Goal: Obtain resource: Obtain resource

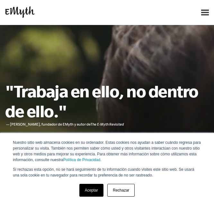
click at [118, 188] on link "Rechazar" at bounding box center [120, 190] width 27 height 13
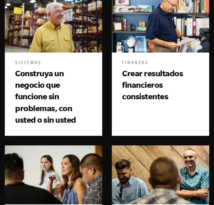
scroll to position [428, 0]
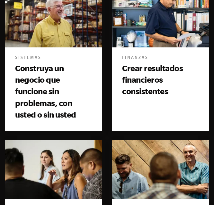
click at [33, 58] on font "Sistemas" at bounding box center [28, 58] width 26 height 5
click at [136, 69] on font "Crear resultados financieros consistentes" at bounding box center [152, 80] width 61 height 33
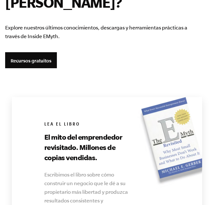
scroll to position [1728, 0]
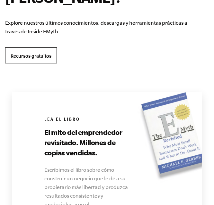
click at [41, 61] on link "Recursos gratuitos" at bounding box center [31, 55] width 52 height 16
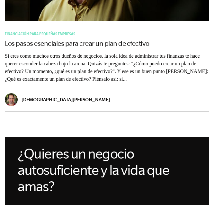
scroll to position [1246, 0]
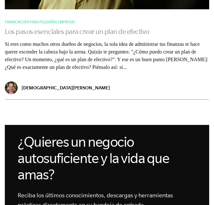
click at [86, 35] on font "Los pasos esenciales para crear un plan de efectivo" at bounding box center [77, 32] width 144 height 8
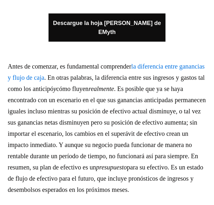
scroll to position [455, 0]
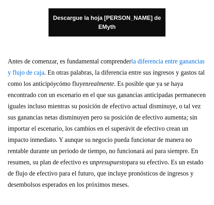
drag, startPoint x: 216, startPoint y: 15, endPoint x: 201, endPoint y: 46, distance: 34.6
click at [159, 21] on link "Descargue la hoja de ruta de EMyth" at bounding box center [106, 22] width 117 height 28
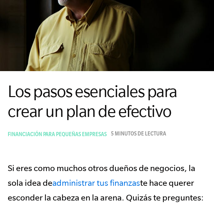
scroll to position [0, 0]
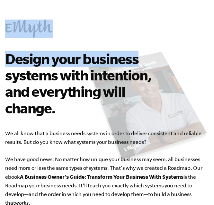
drag, startPoint x: 213, startPoint y: 31, endPoint x: 212, endPoint y: 40, distance: 9.4
click at [212, 40] on body "Design your business systems with intention, and everything will change. We all…" at bounding box center [107, 102] width 214 height 205
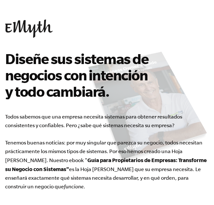
click at [100, 165] on p "Todos sabemos que una empresa necesita sistemas para obtener resultados consist…" at bounding box center [106, 152] width 203 height 79
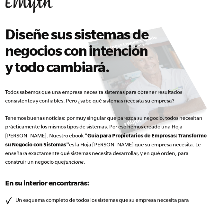
scroll to position [22, 0]
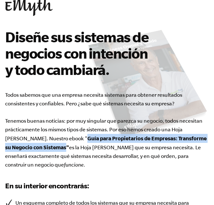
drag, startPoint x: 45, startPoint y: 139, endPoint x: 27, endPoint y: 145, distance: 19.6
click at [27, 145] on font "Guía para Propietarios de Empresas: Transforme su Negocio con Sistemas"" at bounding box center [105, 142] width 201 height 15
copy font "Guía para Propietarios de Empresas: Transforme su Negocio con Sistemas"
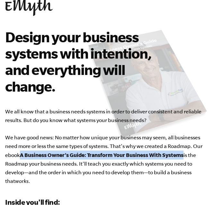
drag, startPoint x: 21, startPoint y: 155, endPoint x: 185, endPoint y: 155, distance: 164.0
click at [185, 155] on p "We all know that a business needs systems in order to deliver consistent and re…" at bounding box center [106, 146] width 203 height 78
copy b "A Business Owner’s Guide: Transform Your Business With Systems"
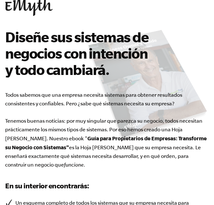
click at [44, 137] on font "Guía para Propietarios de Empresas: Transforme su Negocio con Sistemas"" at bounding box center [105, 142] width 201 height 15
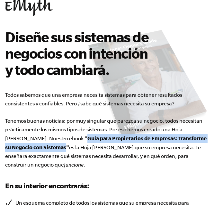
drag, startPoint x: 44, startPoint y: 137, endPoint x: 27, endPoint y: 147, distance: 19.7
click at [27, 147] on font "Guía para Propietarios de Empresas: Transforme su Negocio con Sistemas"" at bounding box center [105, 142] width 201 height 15
copy font "Guía para Propietarios de Empresas: Transforme su Negocio con Sistemas"
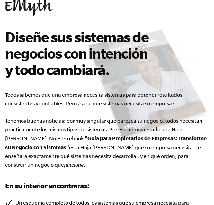
click at [53, 159] on font "es la Hoja [PERSON_NAME] que su empresa necesita. Le enseñará exactamente qué s…" at bounding box center [102, 156] width 195 height 23
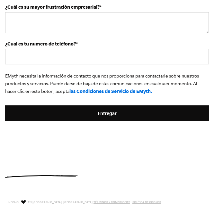
scroll to position [0, 0]
